Goal: Browse casually

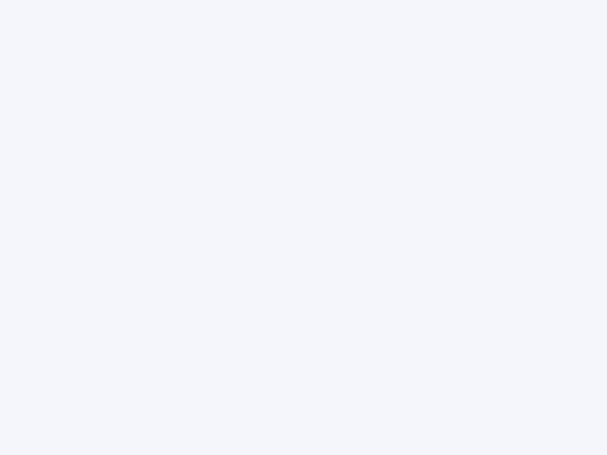
click at [303, 228] on div at bounding box center [303, 227] width 607 height 455
